Goal: Task Accomplishment & Management: Manage account settings

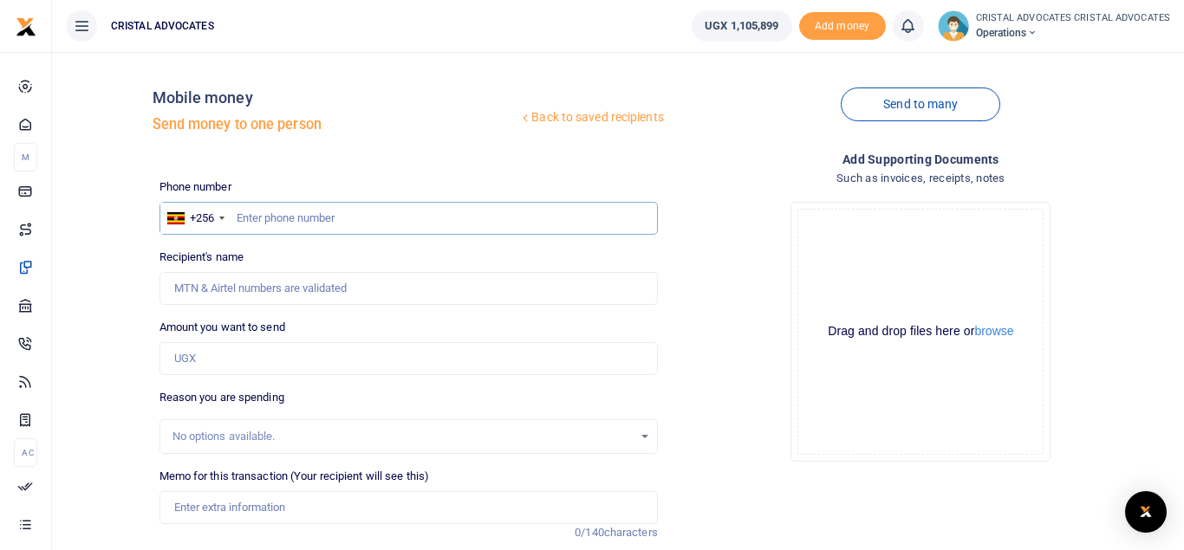
click at [349, 215] on input "text" at bounding box center [409, 218] width 498 height 33
type input "742193351"
type input "Beatrice Tuhaise"
type input "742193351"
click at [238, 359] on input "Amount you want to send" at bounding box center [409, 358] width 498 height 33
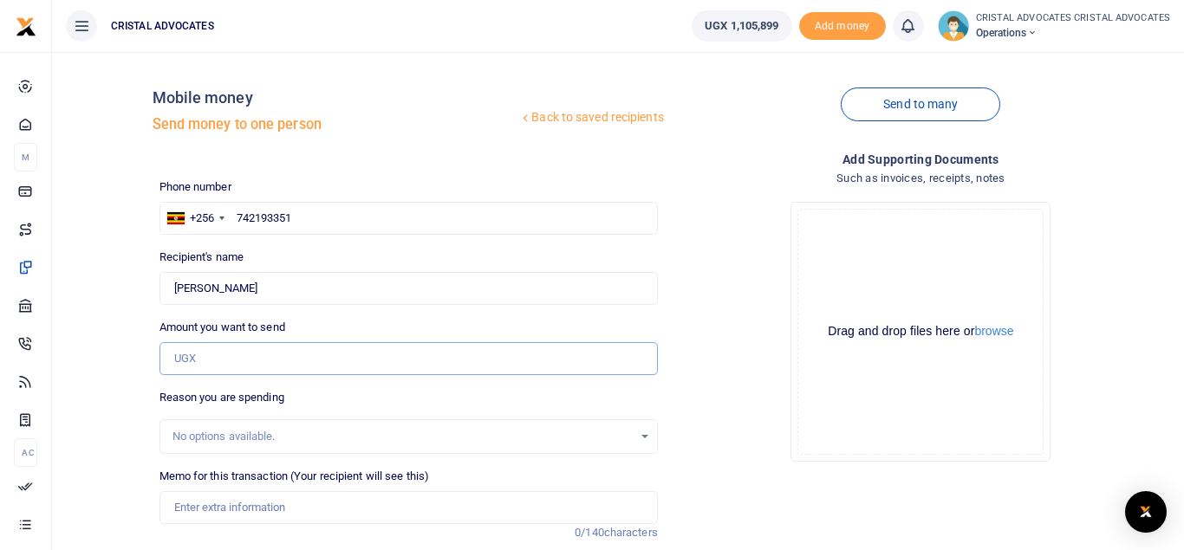
paste input "46,435"
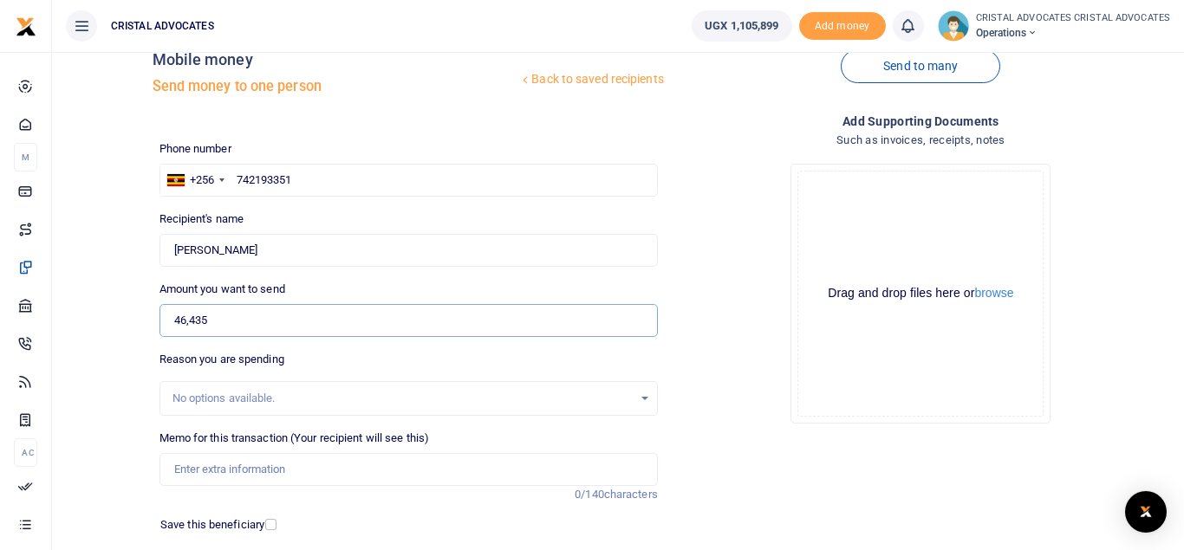
scroll to position [65, 0]
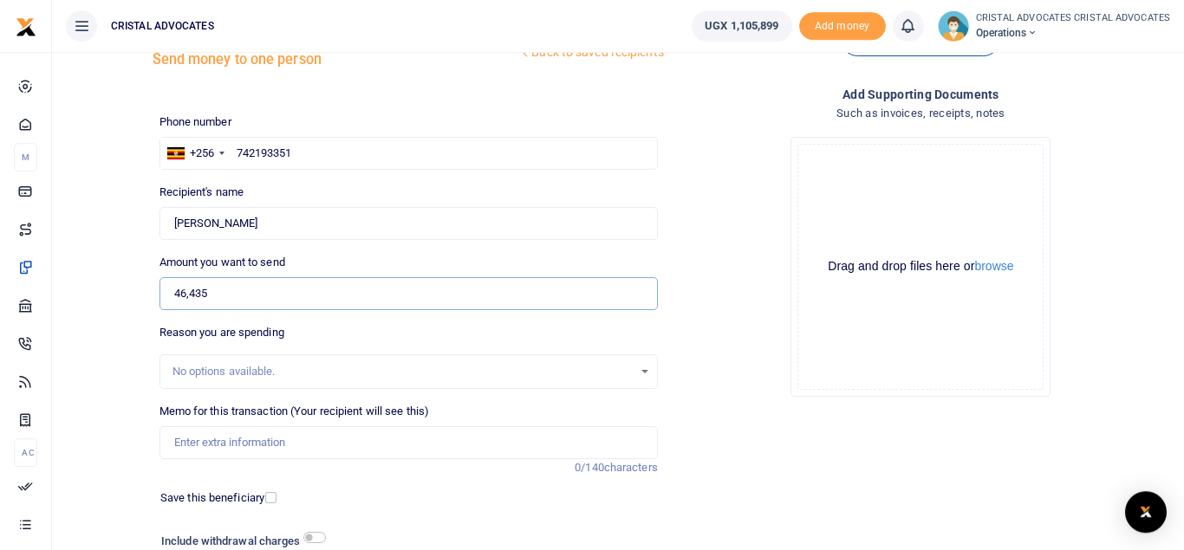
type input "46,435"
click at [300, 273] on div "Amount you want to send 46,435 Amount is required." at bounding box center [409, 282] width 498 height 56
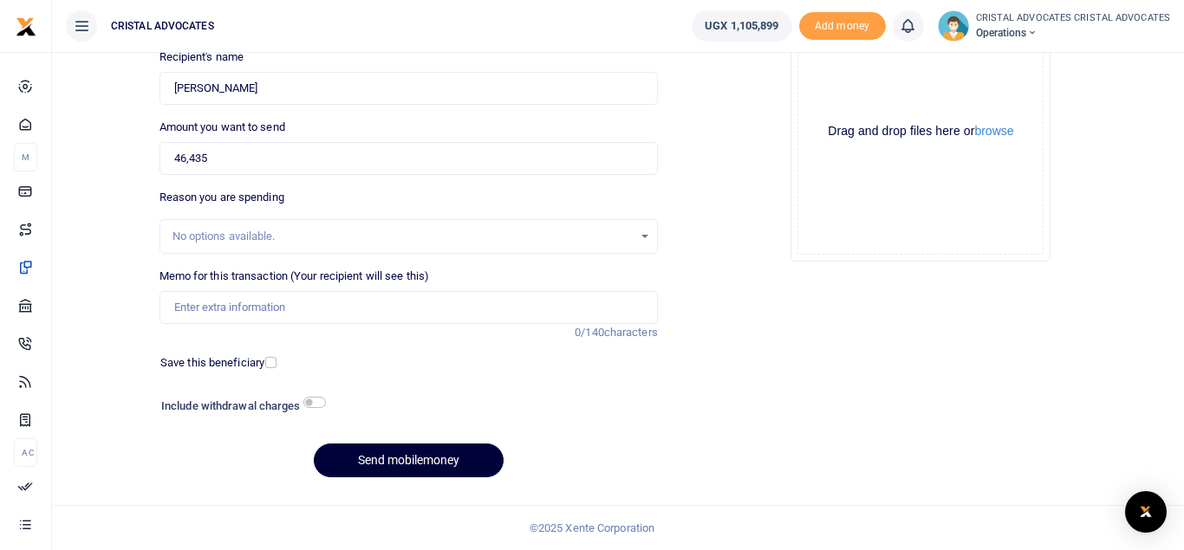
click at [397, 461] on button "Send mobilemoney" at bounding box center [409, 461] width 190 height 34
type input "TRIAS ENERGY NSSF CLEARANCE 3 MONTHS MAY JUNE JULY 2025"
click at [383, 459] on button "Send mobilemoney" at bounding box center [409, 461] width 190 height 34
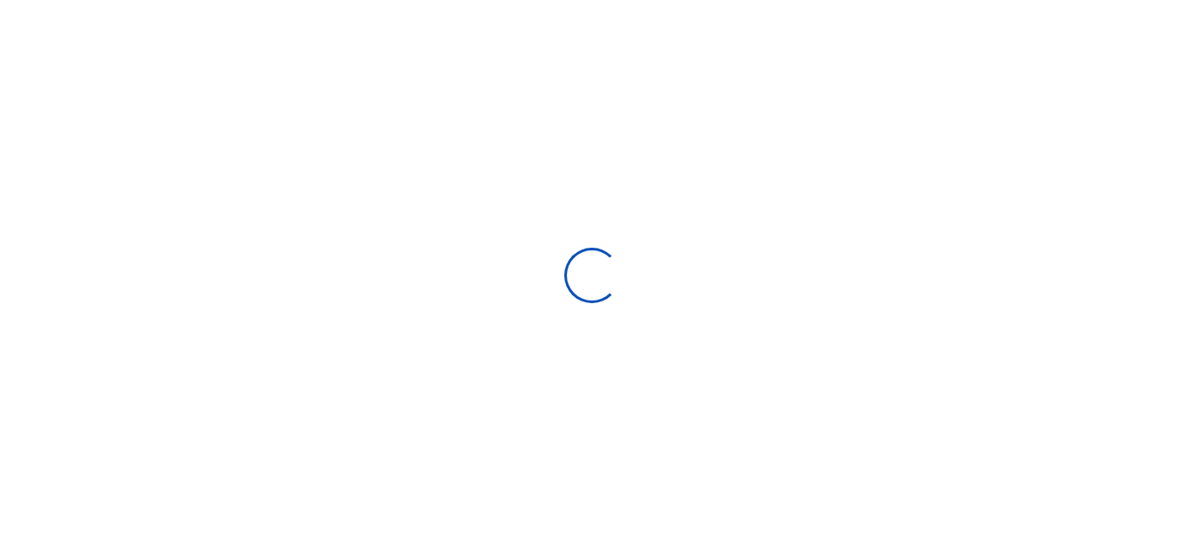
select select "Loading bundles"
select select
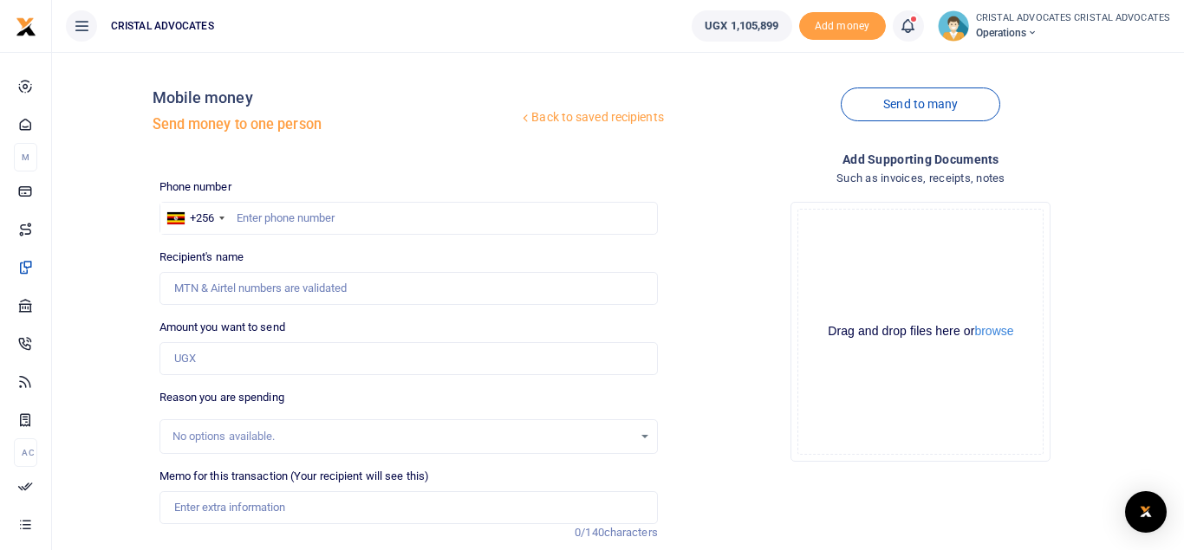
click at [913, 27] on icon at bounding box center [907, 25] width 17 height 19
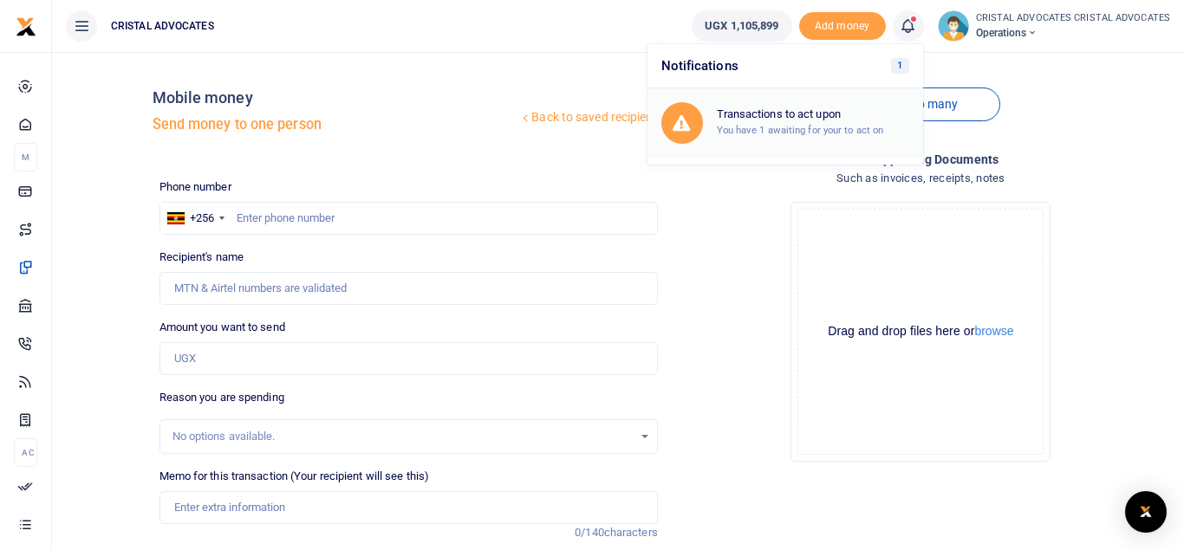
click at [827, 135] on small "You have 1 awaiting for your to act on" at bounding box center [800, 130] width 167 height 12
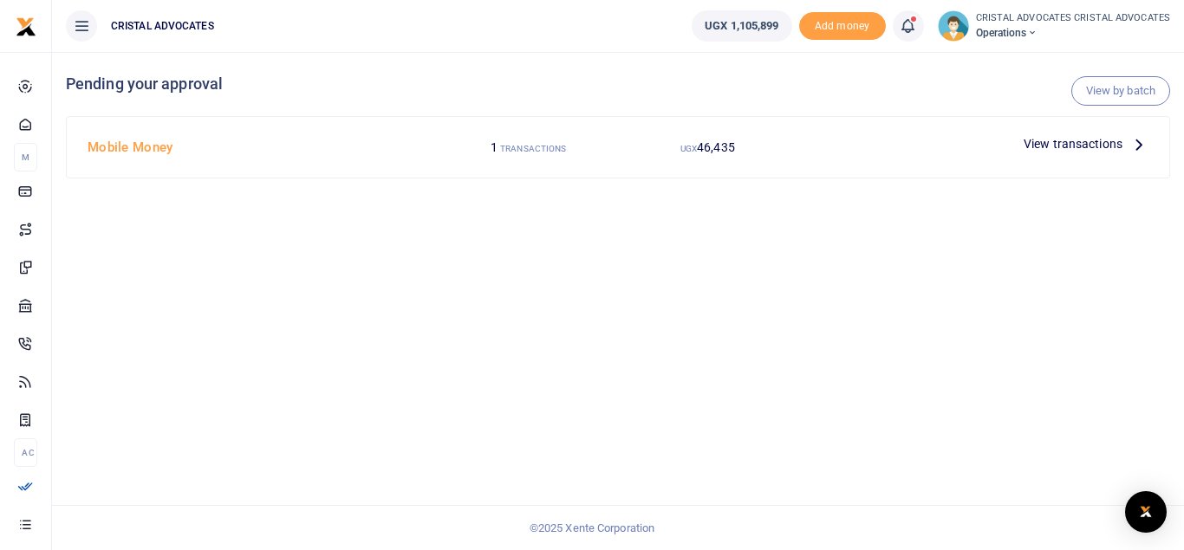
click at [1134, 143] on icon at bounding box center [1139, 143] width 19 height 19
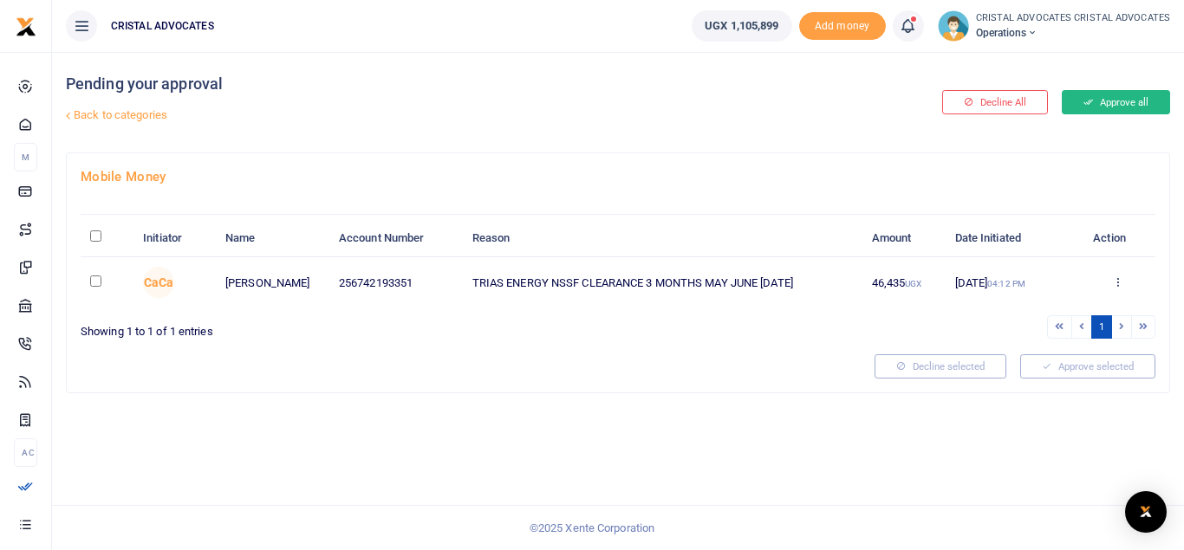
click at [1095, 106] on button "Approve all" at bounding box center [1116, 102] width 108 height 24
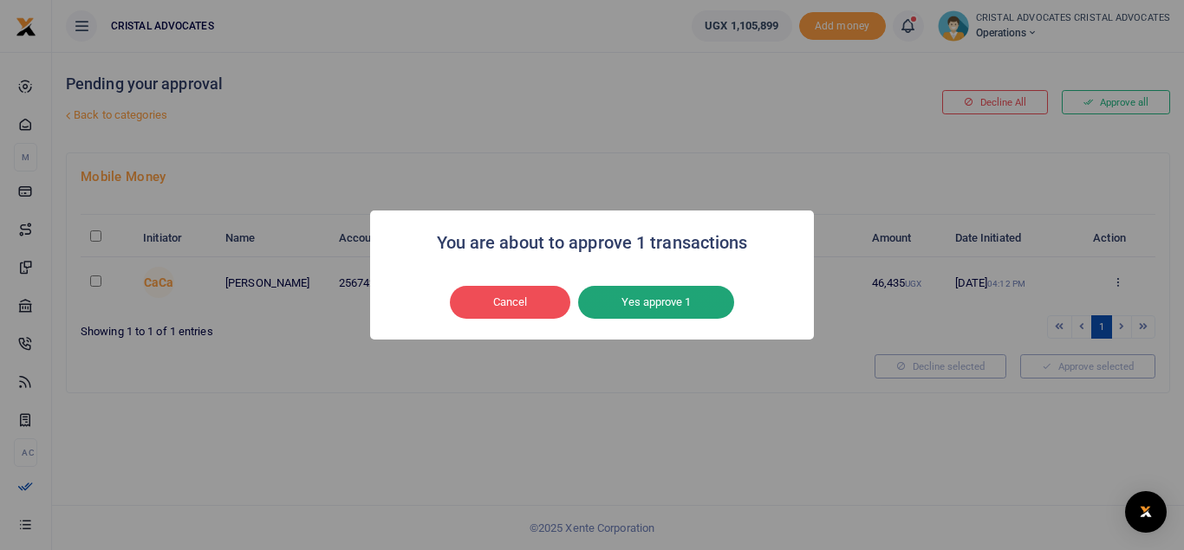
click at [623, 293] on button "Yes approve 1" at bounding box center [656, 302] width 156 height 33
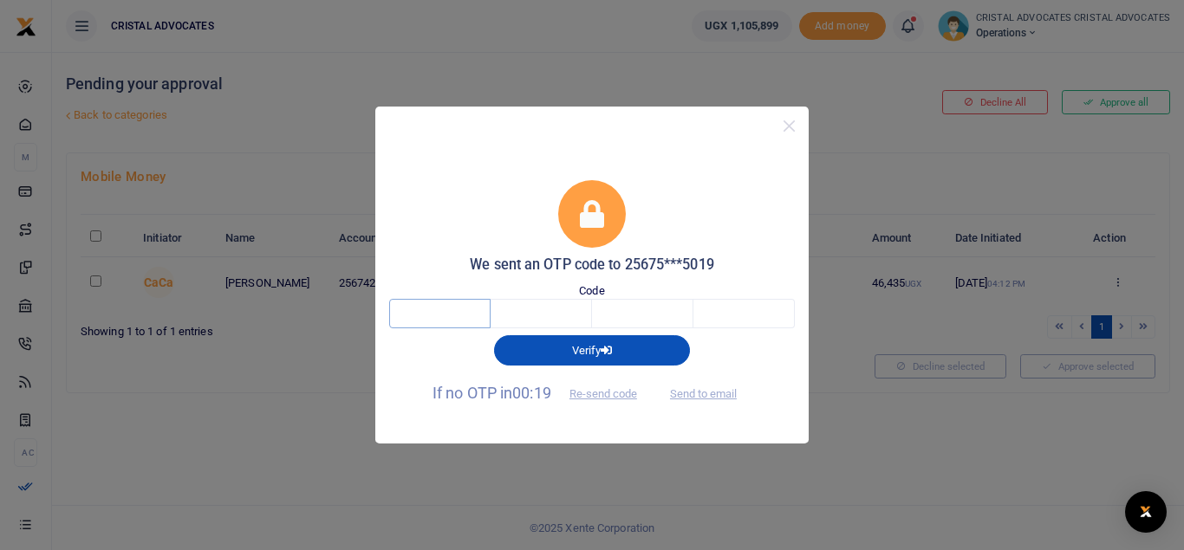
click at [433, 309] on input "text" at bounding box center [439, 313] width 101 height 29
type input "1"
type input "3"
type input "5"
type input "2"
